Goal: Task Accomplishment & Management: Complete application form

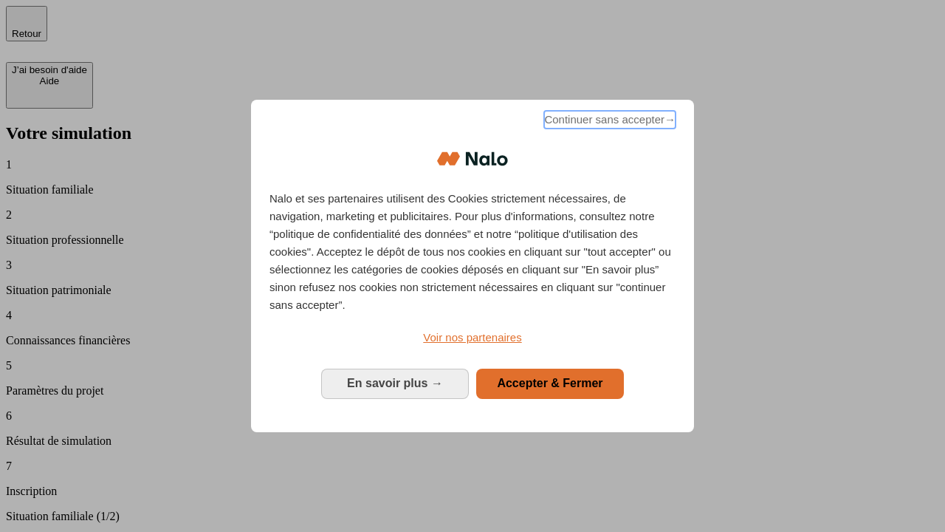
click at [609, 122] on span "Continuer sans accepter →" at bounding box center [609, 120] width 131 height 18
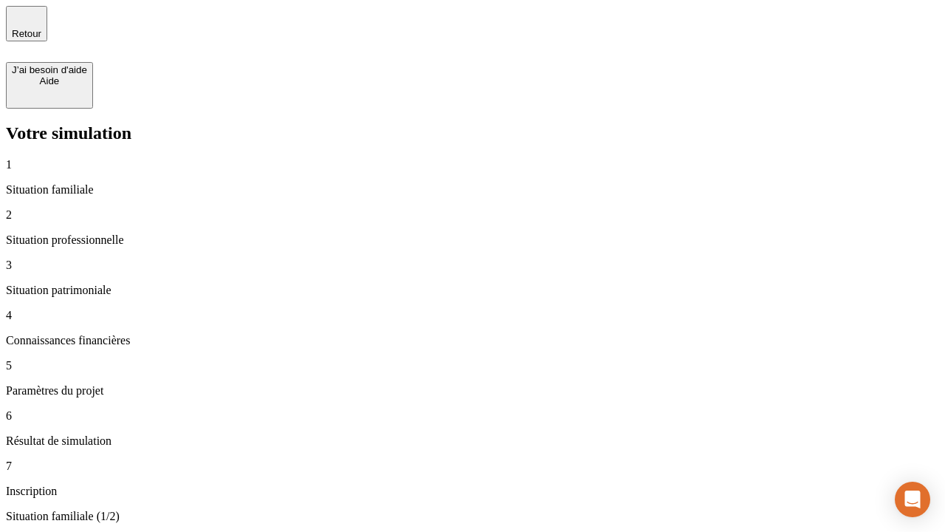
type input "30 000"
